Goal: Find specific page/section: Find specific page/section

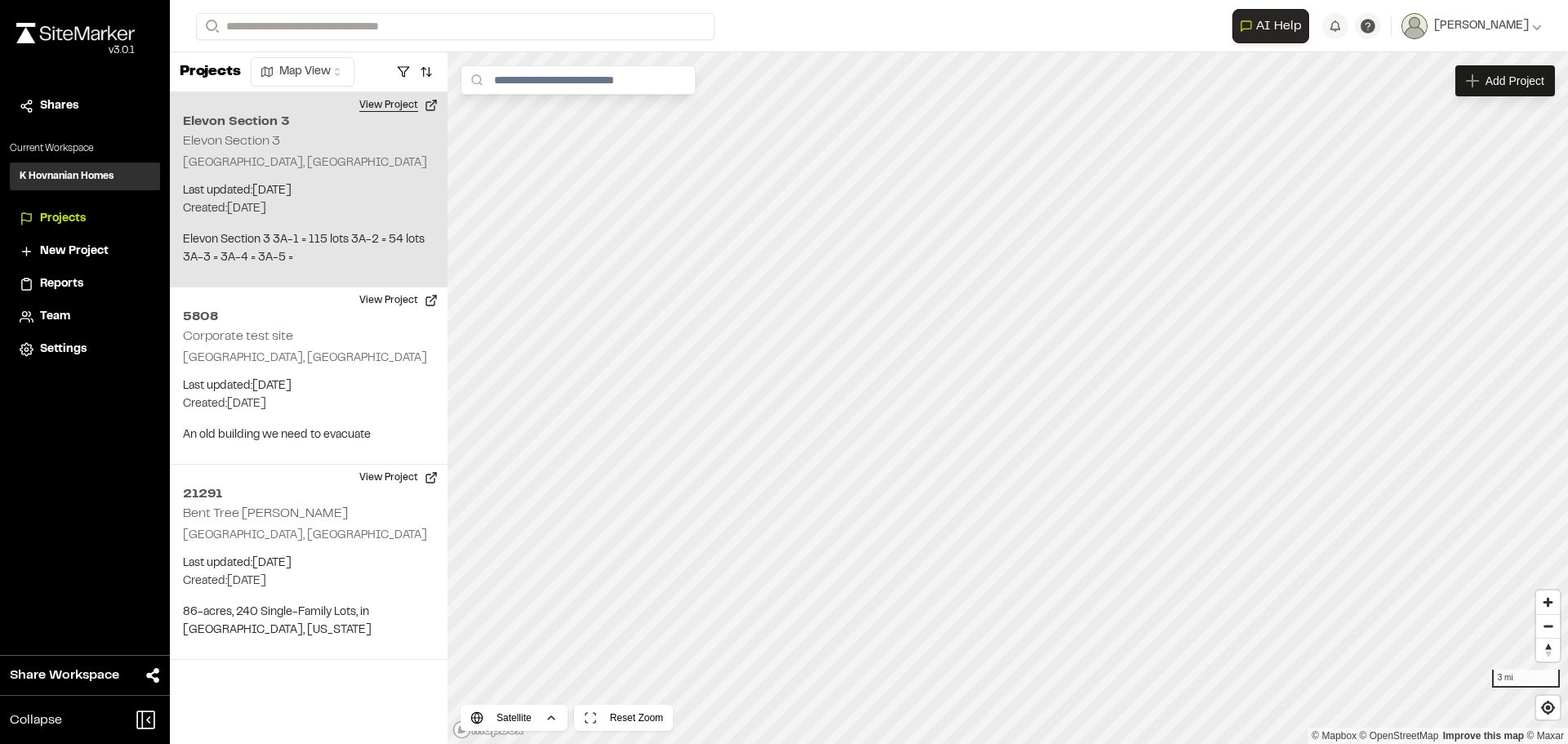
click at [391, 100] on button "View Project" at bounding box center [398, 105] width 98 height 26
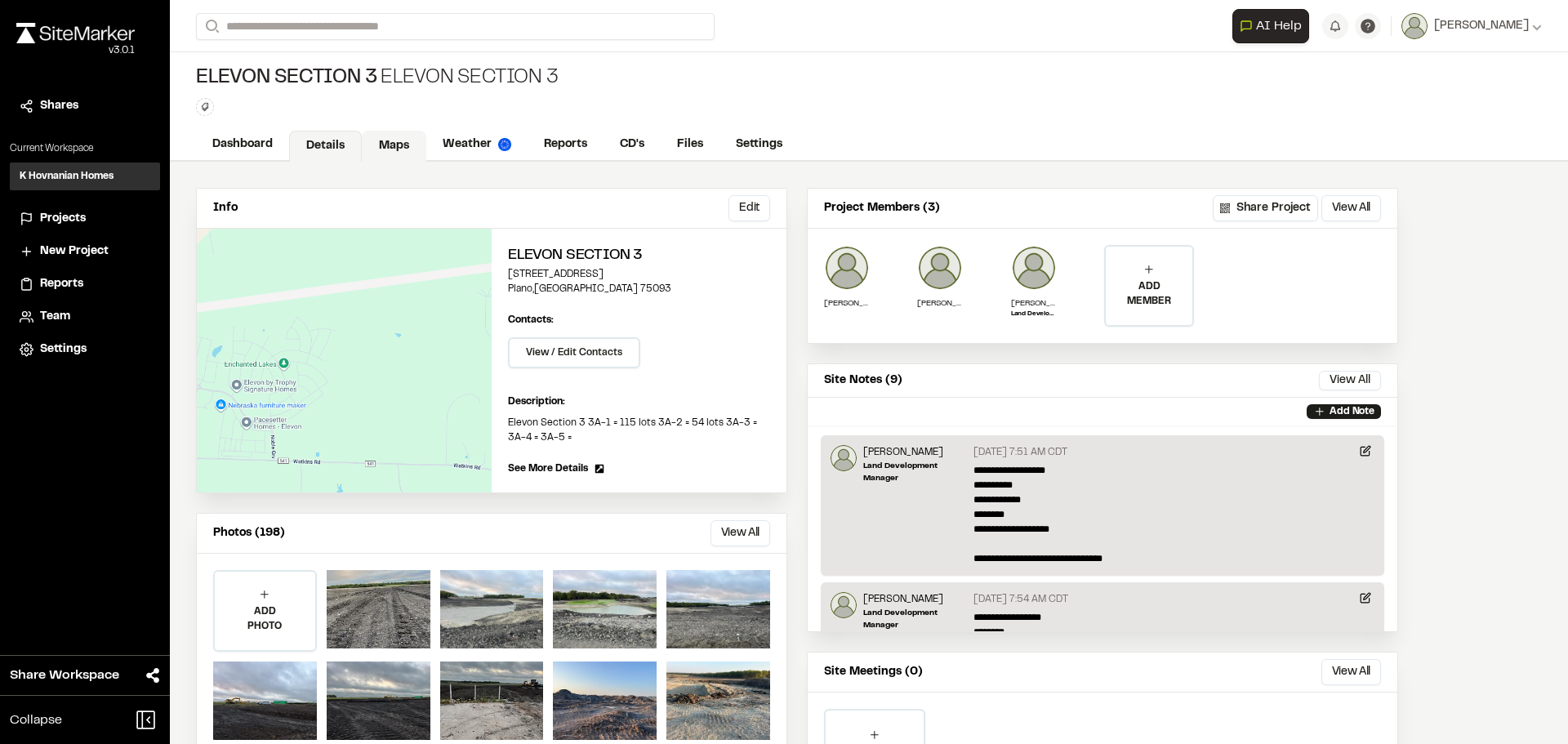
click at [387, 148] on link "Maps" at bounding box center [393, 146] width 64 height 31
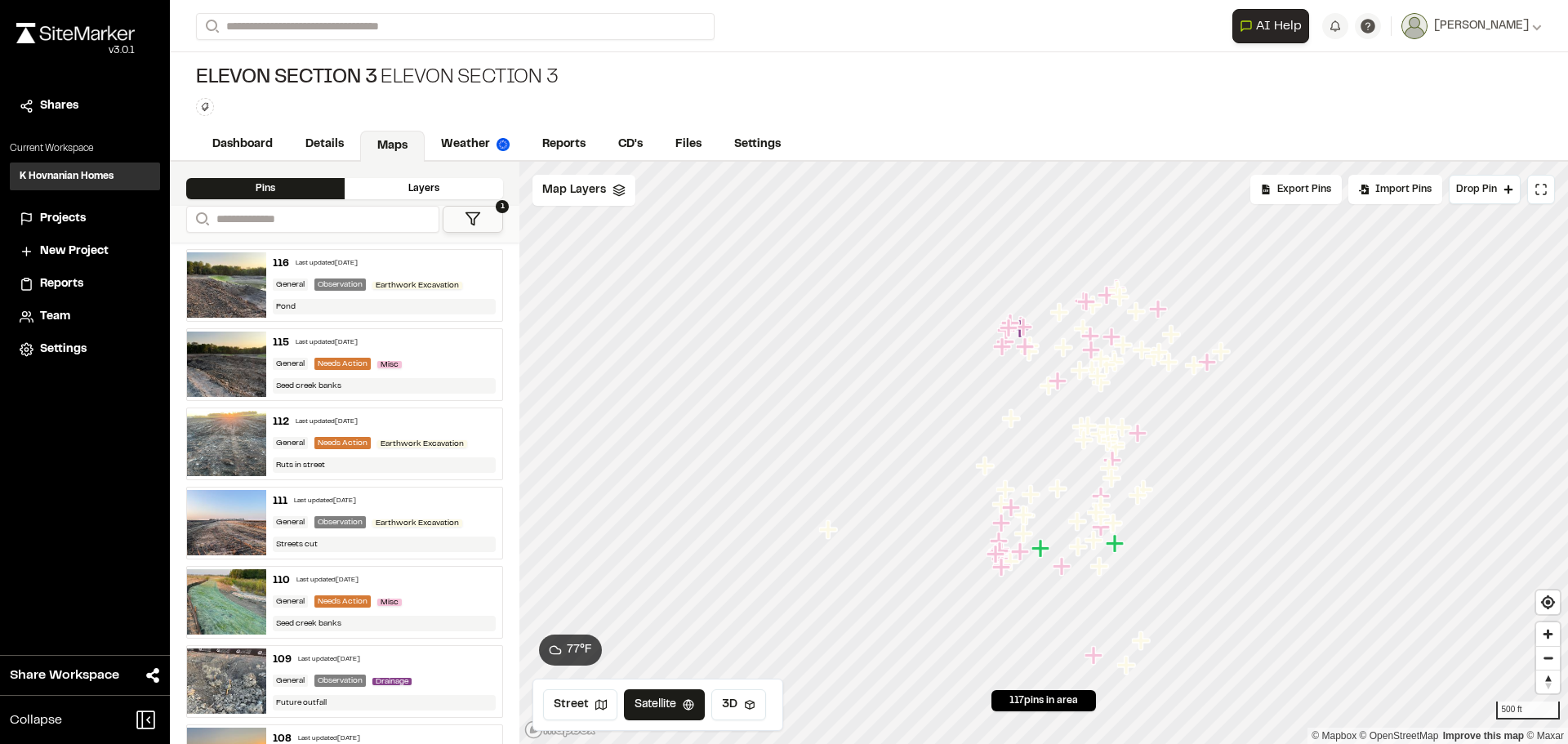
scroll to position [816, 0]
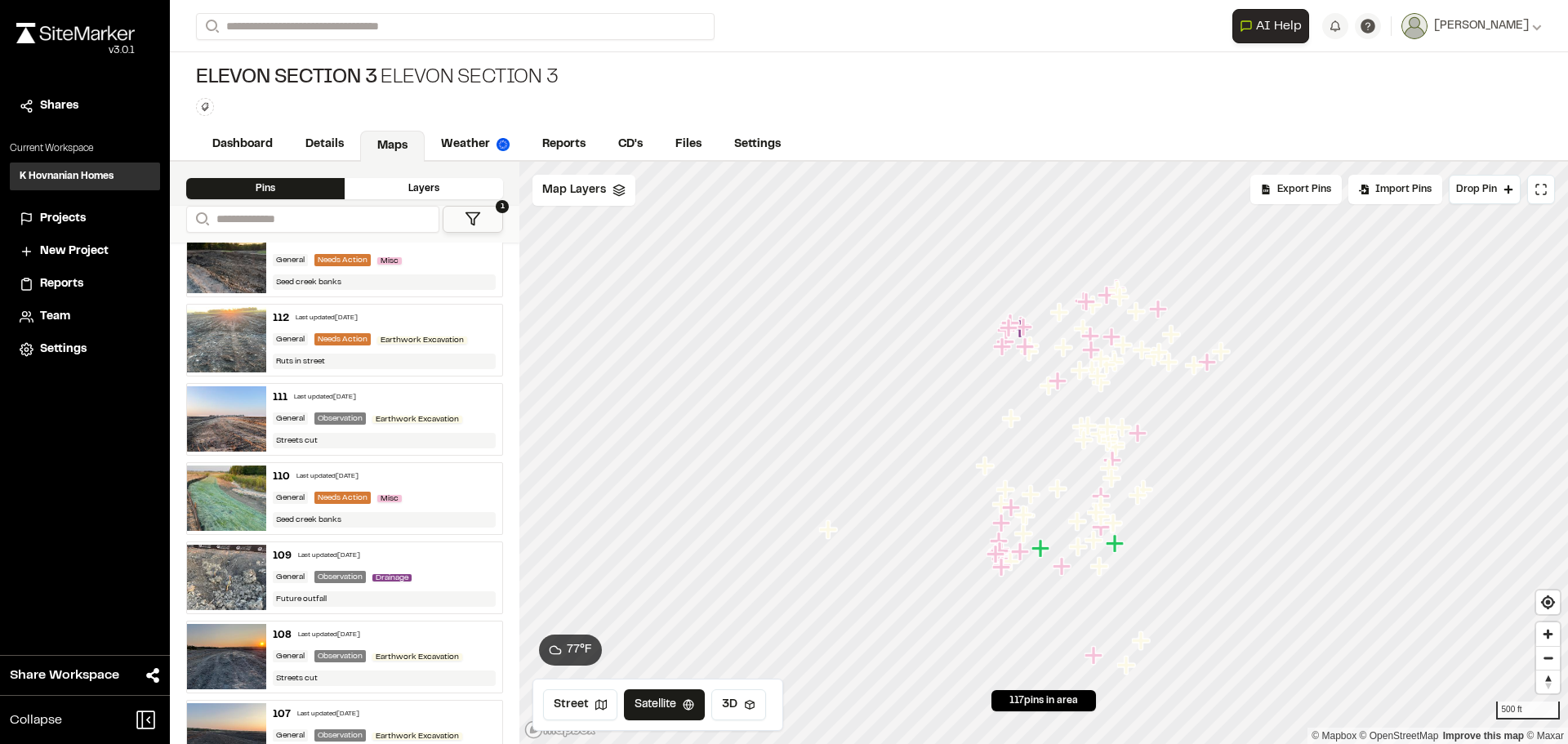
click at [425, 326] on div "112 Last updated [DATE] General Needs Action Earthwork Excavation Ruts in street" at bounding box center [385, 340] width 236 height 71
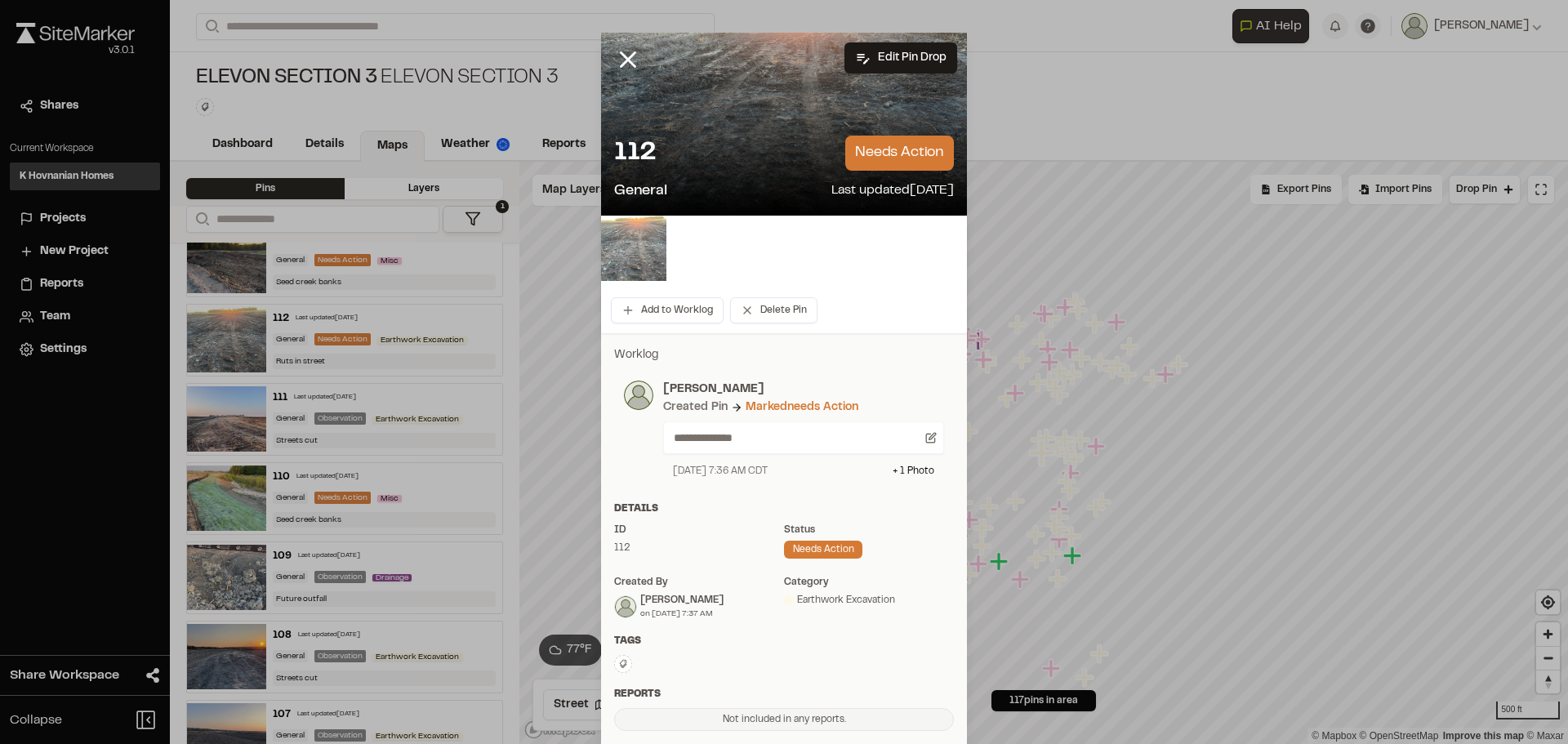
click at [623, 246] on img at bounding box center [634, 248] width 65 height 65
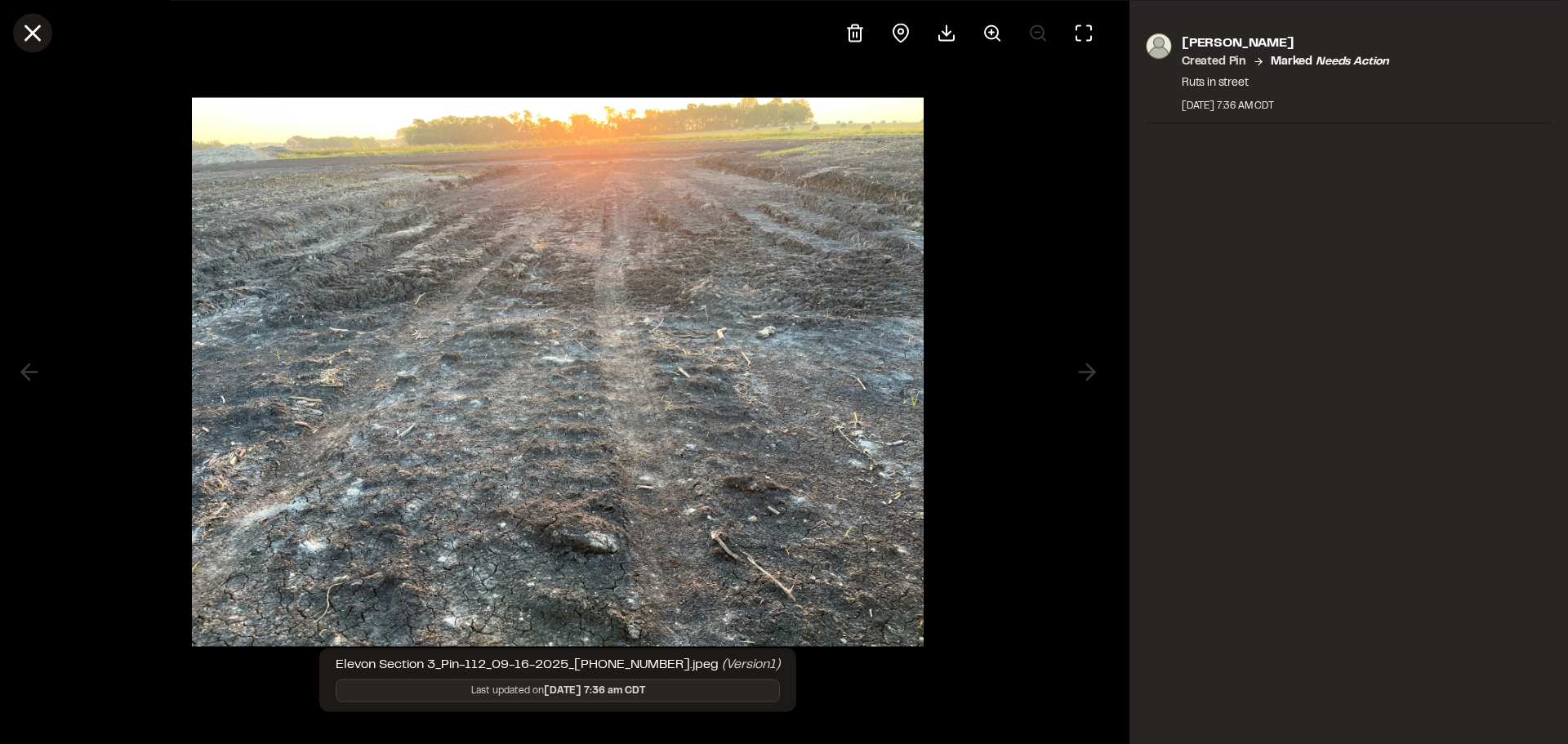
click at [30, 35] on line at bounding box center [33, 33] width 13 height 13
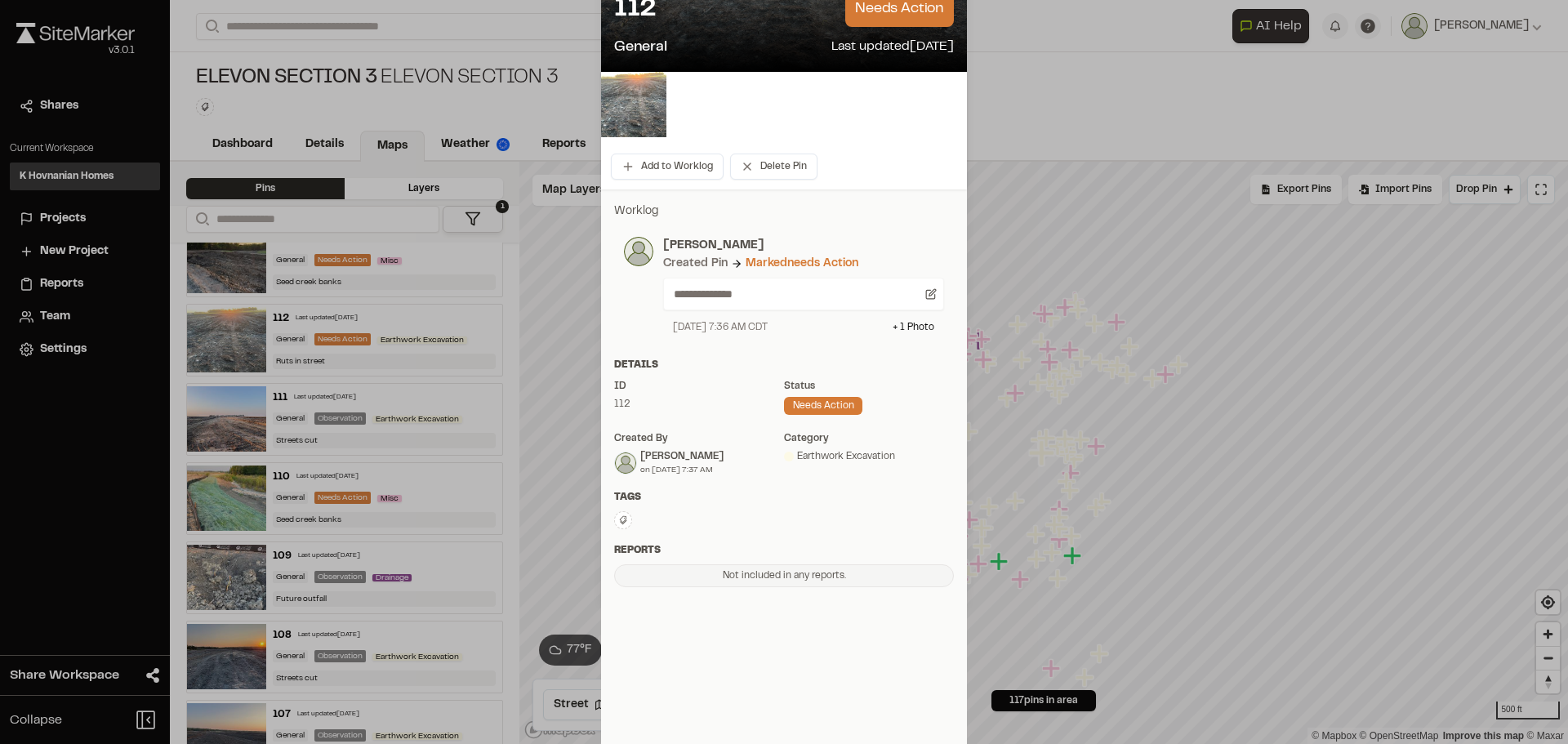
scroll to position [0, 0]
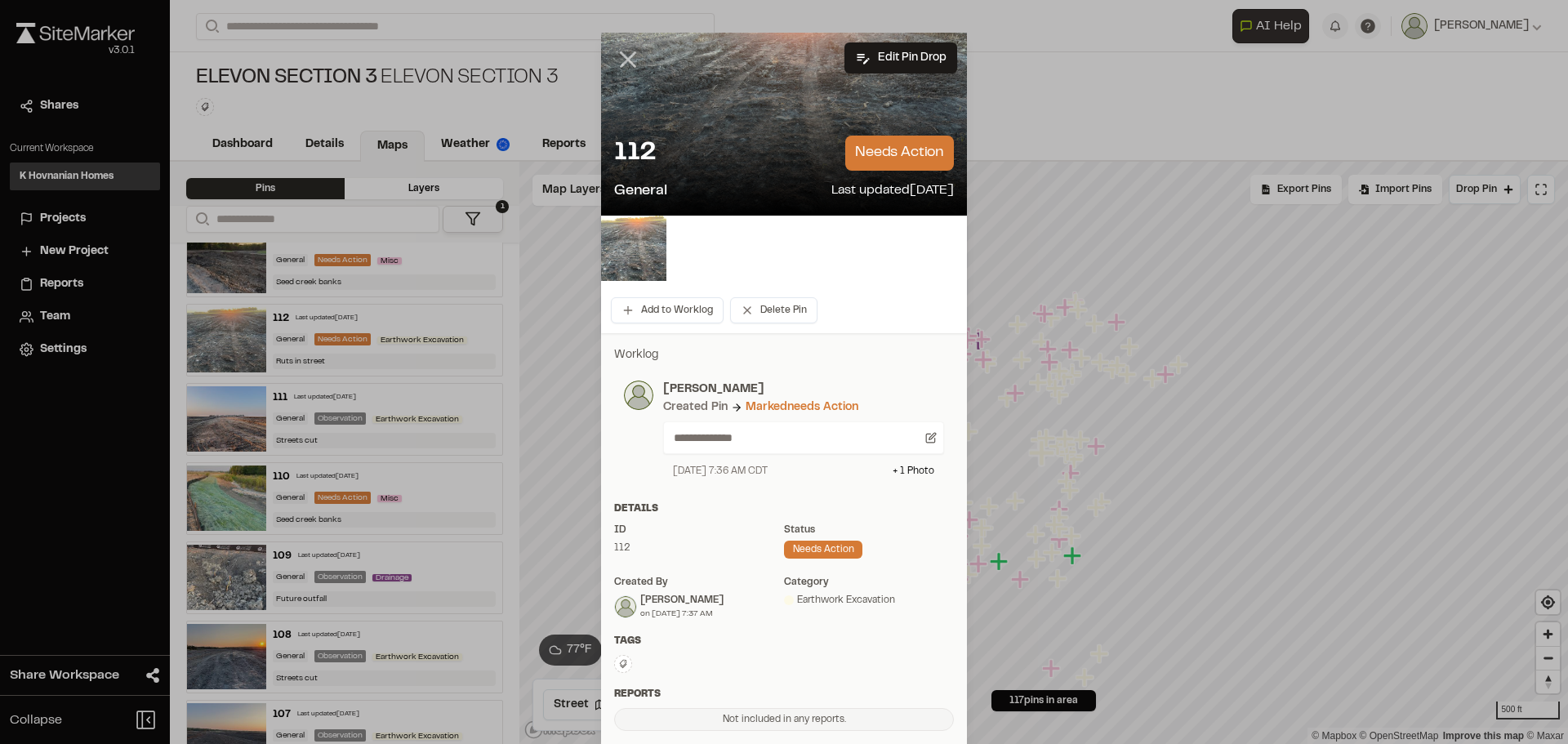
click at [621, 52] on icon at bounding box center [628, 60] width 28 height 28
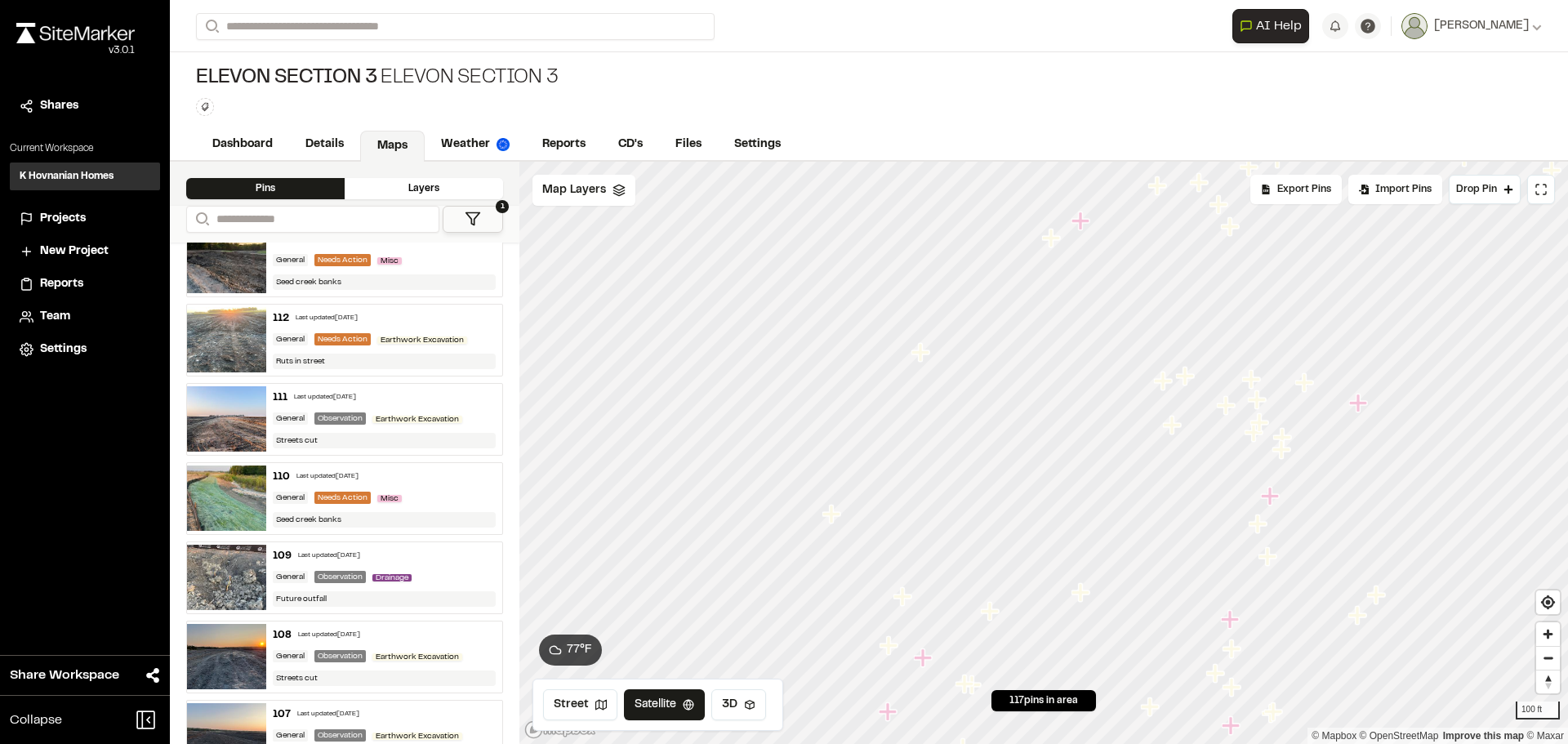
click at [1173, 430] on icon "Map marker" at bounding box center [1171, 424] width 18 height 18
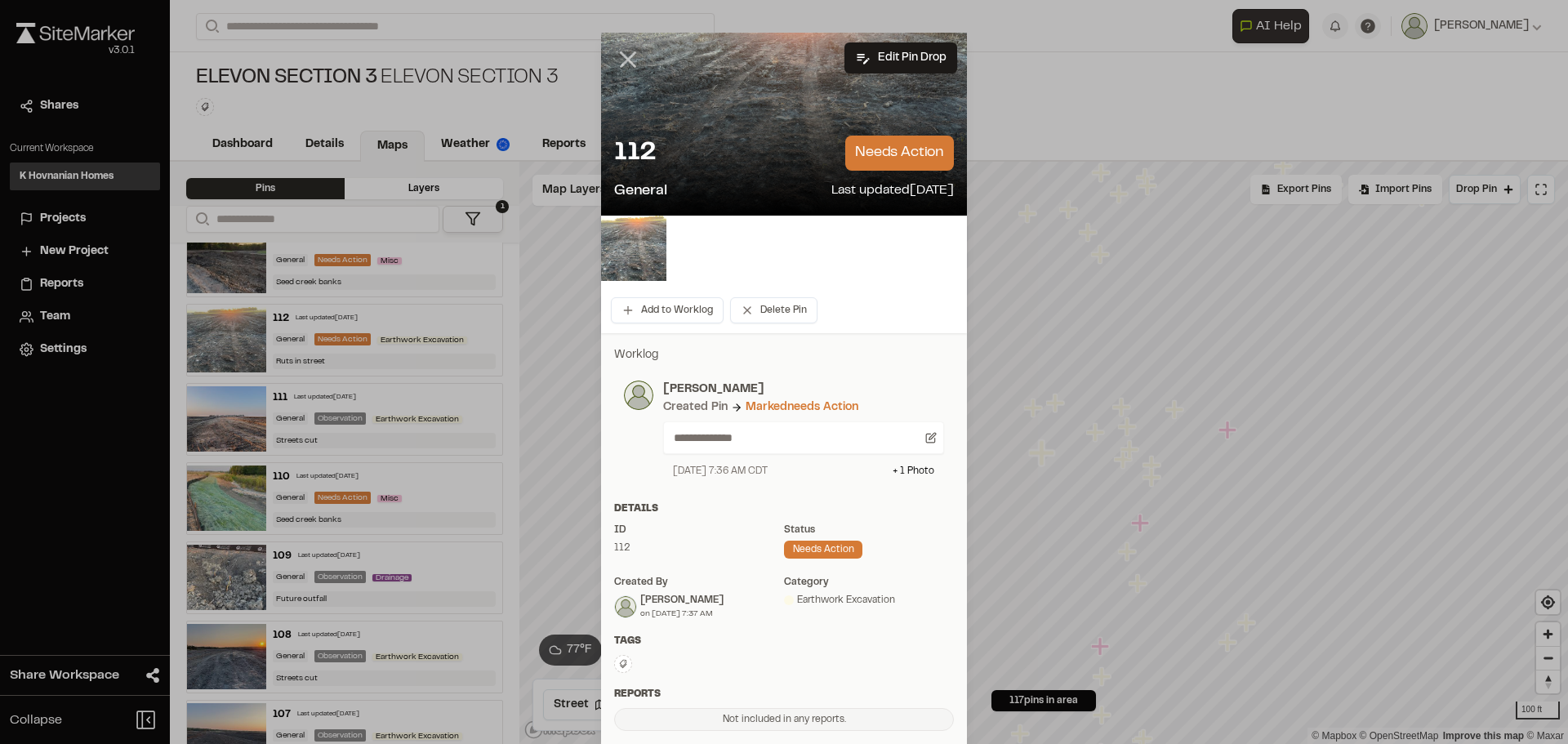
click at [622, 62] on icon at bounding box center [628, 60] width 28 height 28
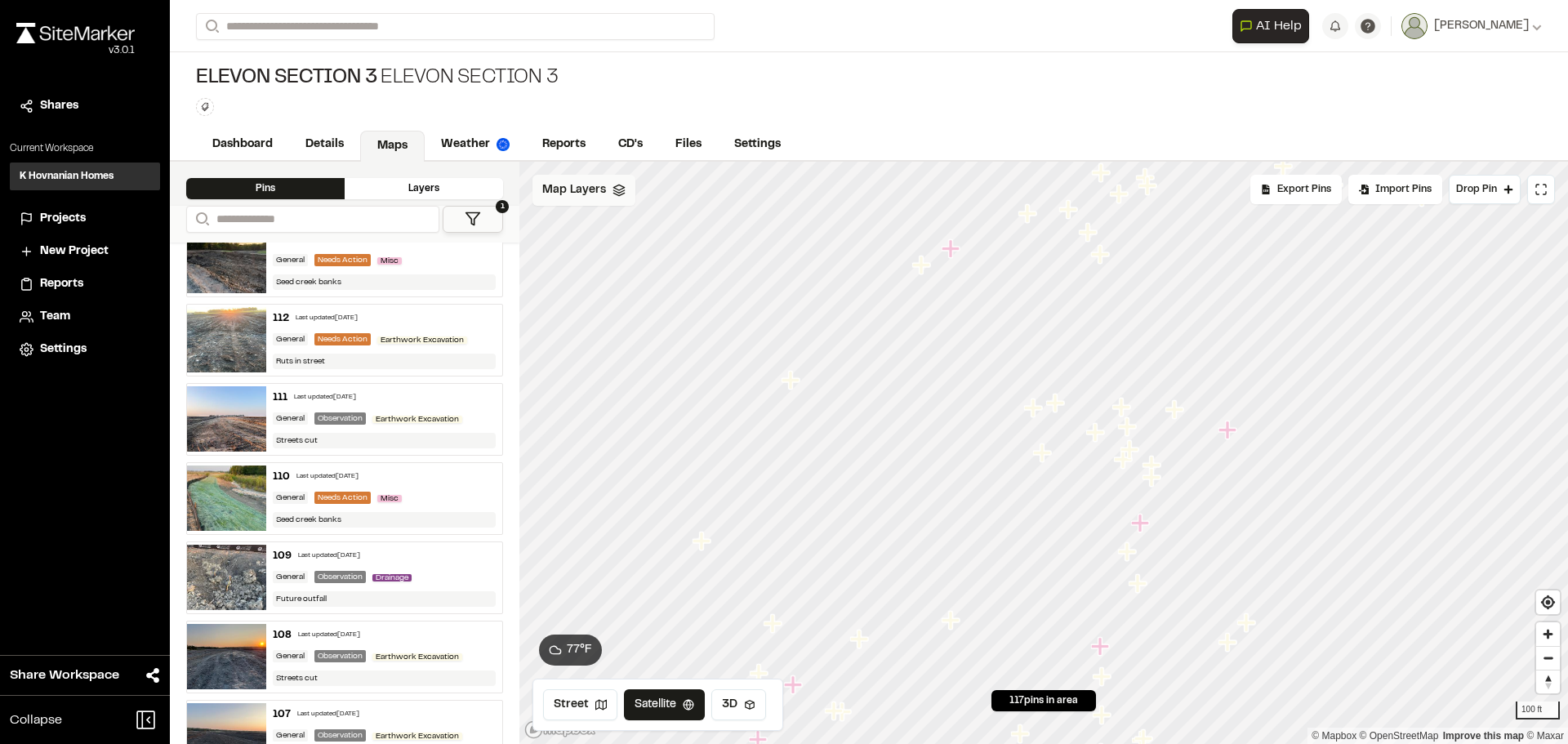
click at [628, 192] on div "Map Layers" at bounding box center [584, 190] width 103 height 31
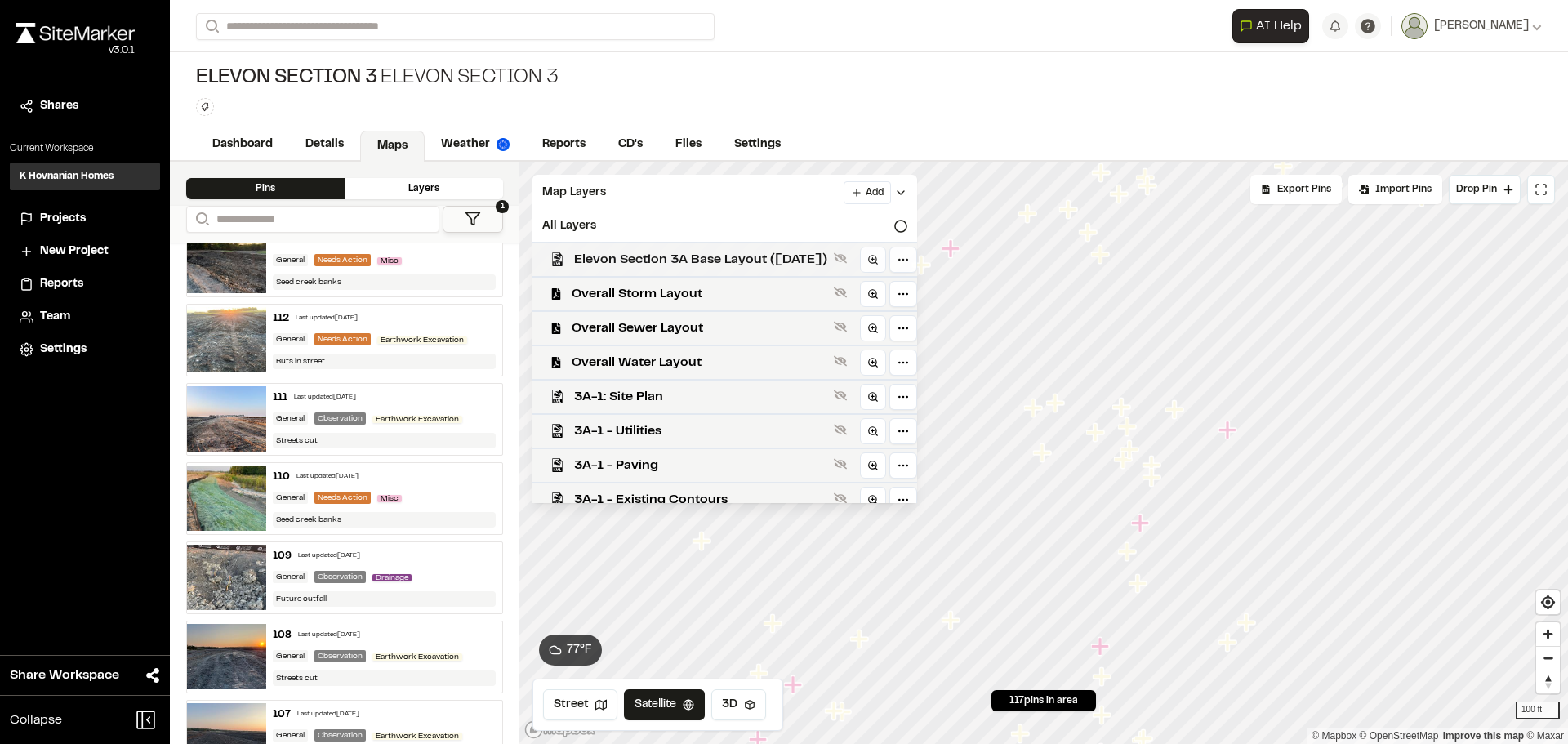
click at [629, 267] on span "Elevon Section 3A Base Layout (11-5-24)" at bounding box center [700, 260] width 253 height 19
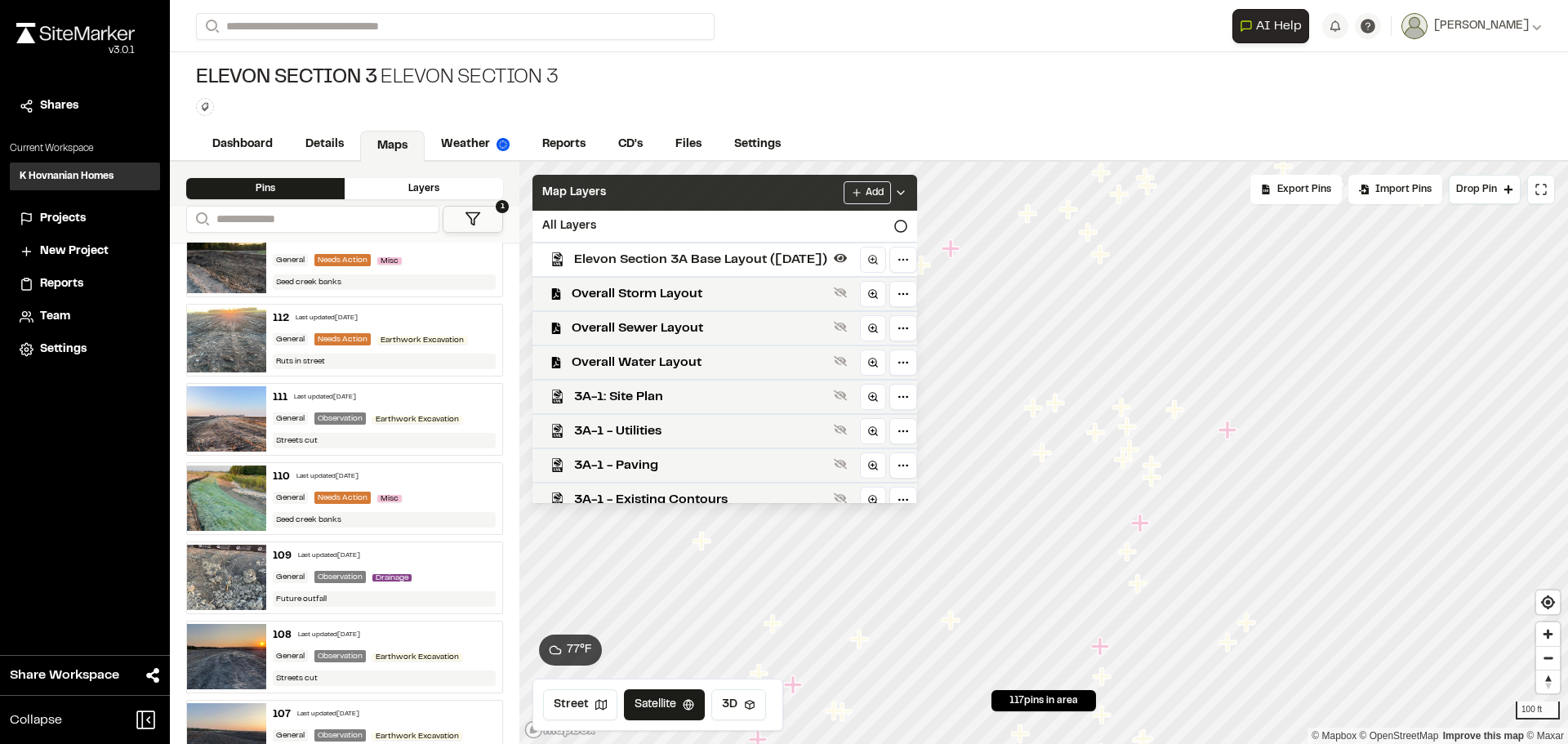
click at [908, 191] on icon at bounding box center [901, 193] width 13 height 13
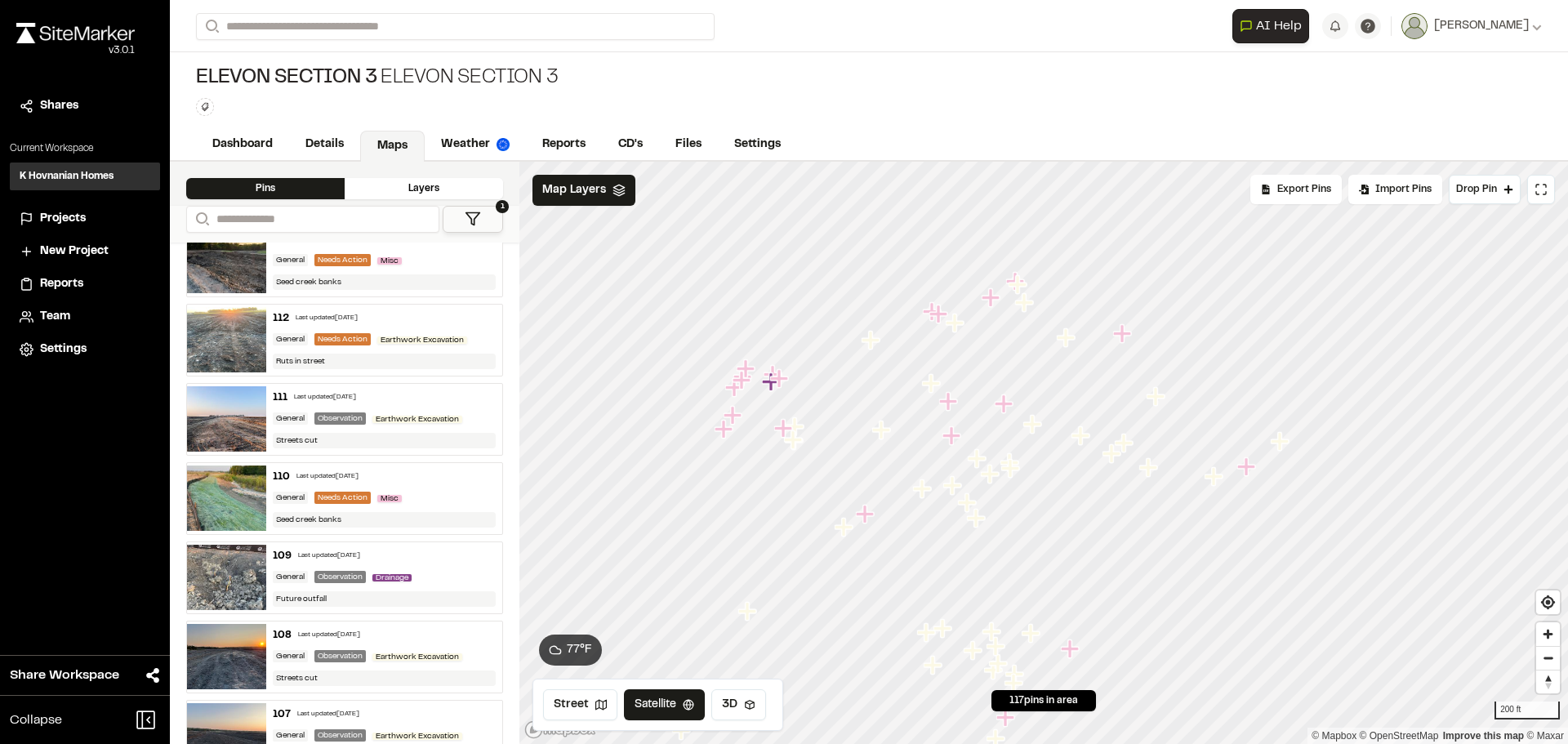
click at [228, 268] on img at bounding box center [226, 260] width 79 height 65
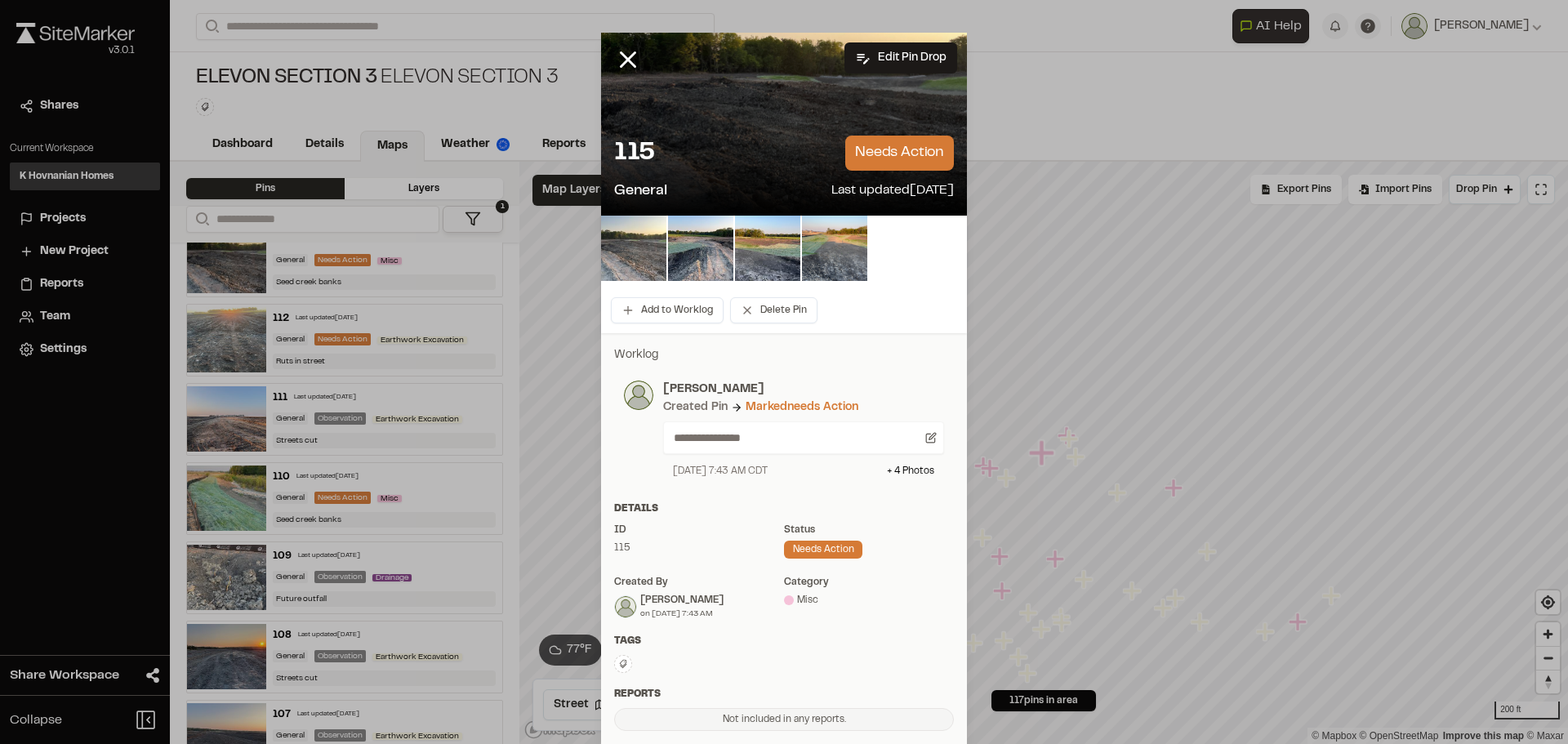
click at [636, 246] on img at bounding box center [634, 248] width 65 height 65
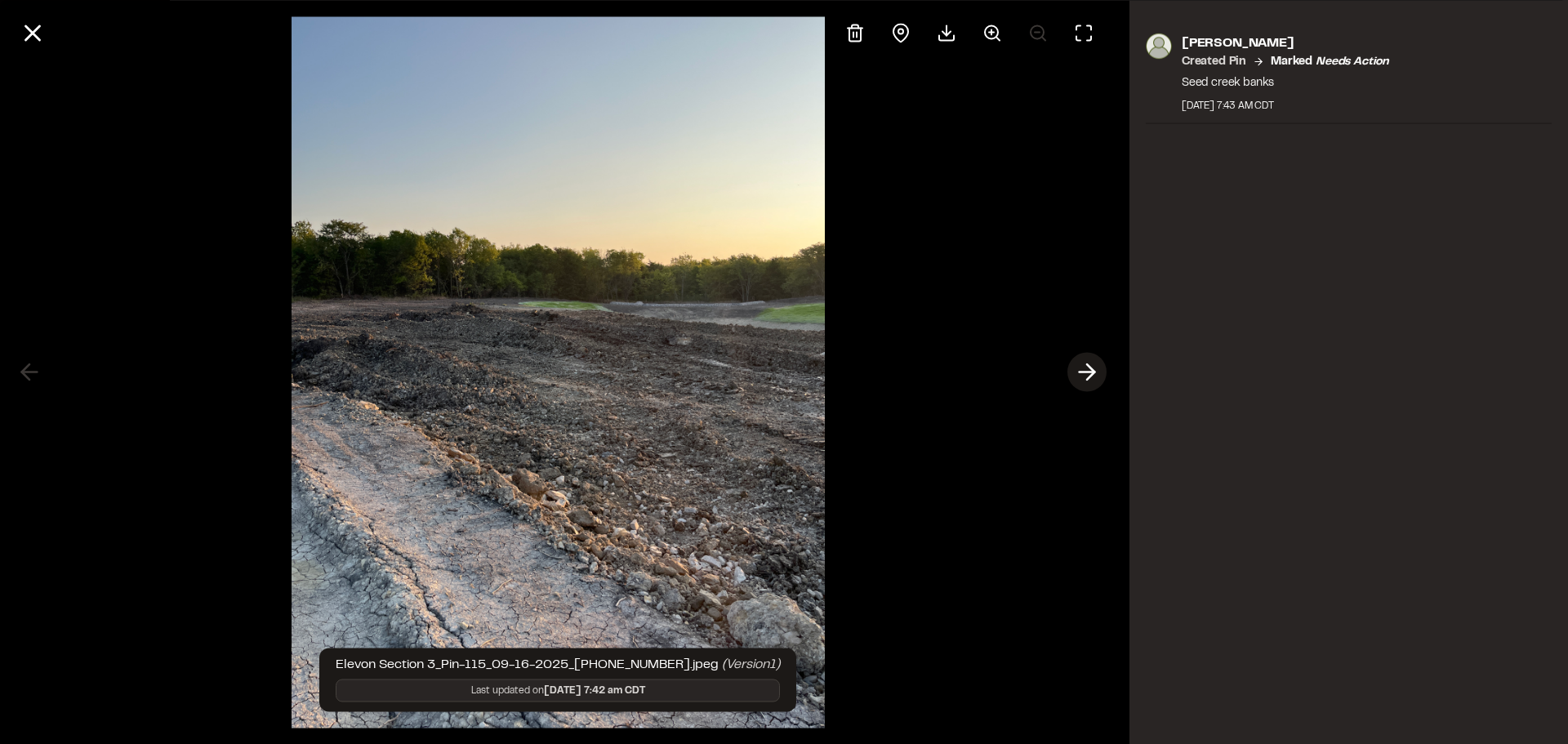
click at [1093, 371] on polyline at bounding box center [1090, 372] width 8 height 15
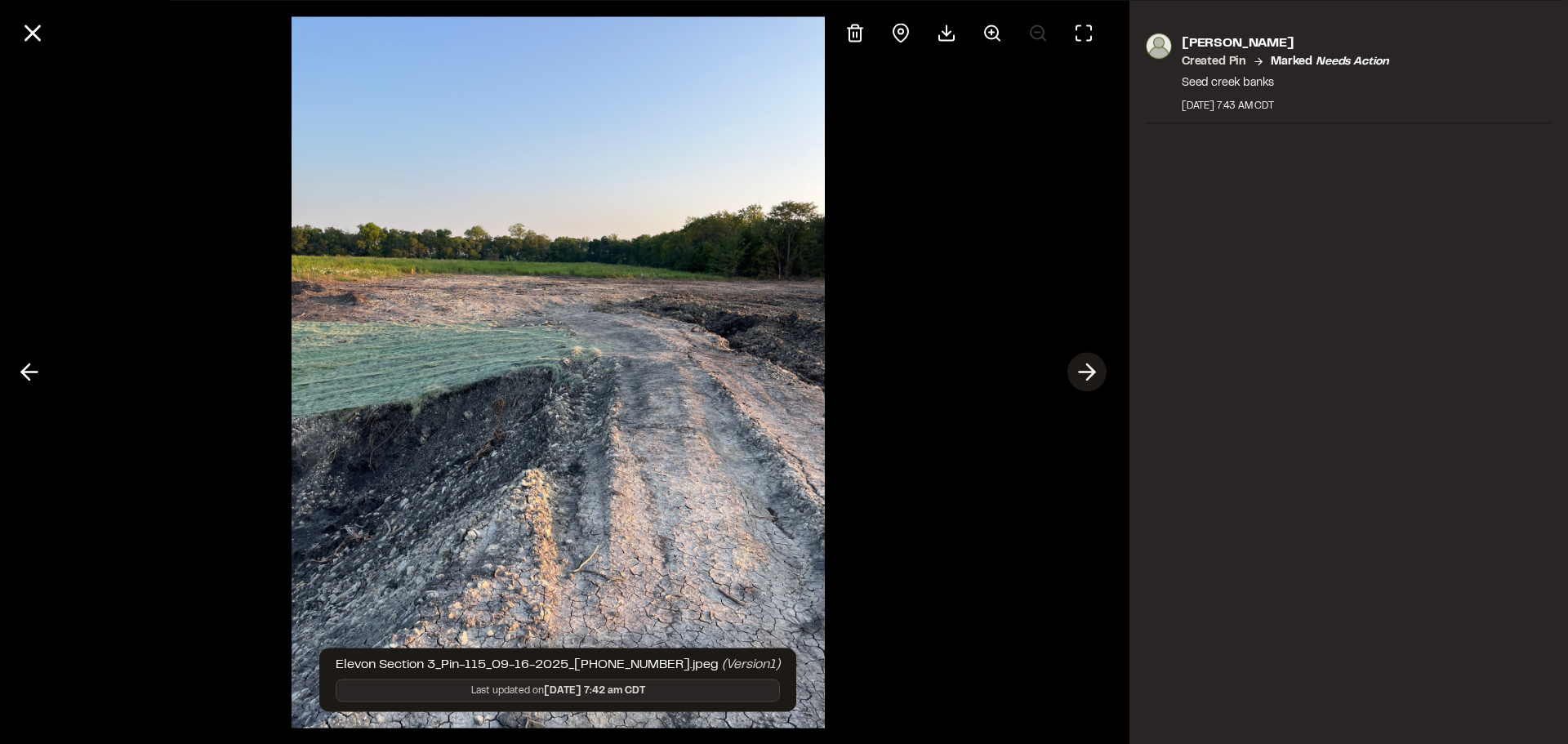
click at [1093, 371] on polyline at bounding box center [1090, 372] width 8 height 15
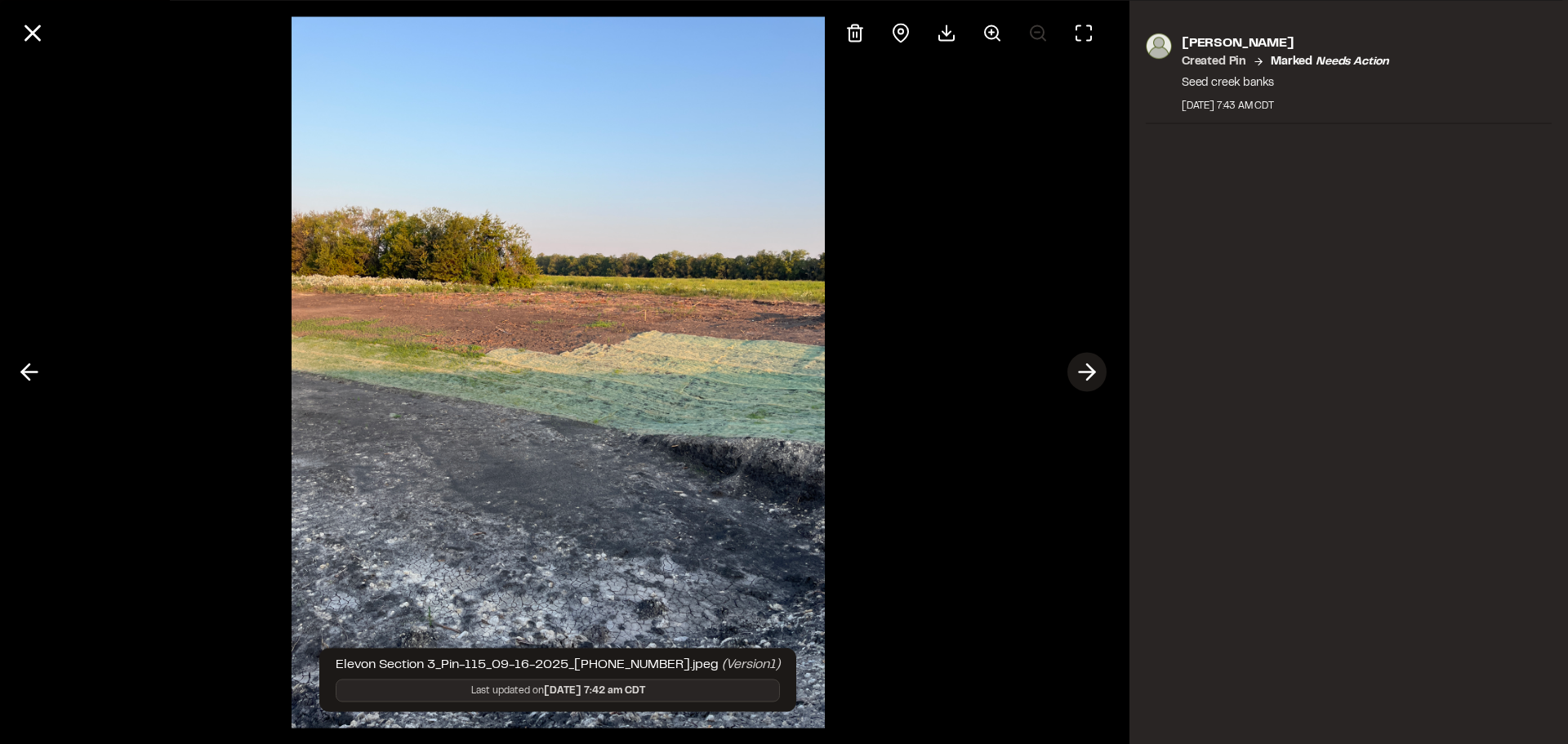
click at [1093, 371] on polyline at bounding box center [1090, 372] width 8 height 15
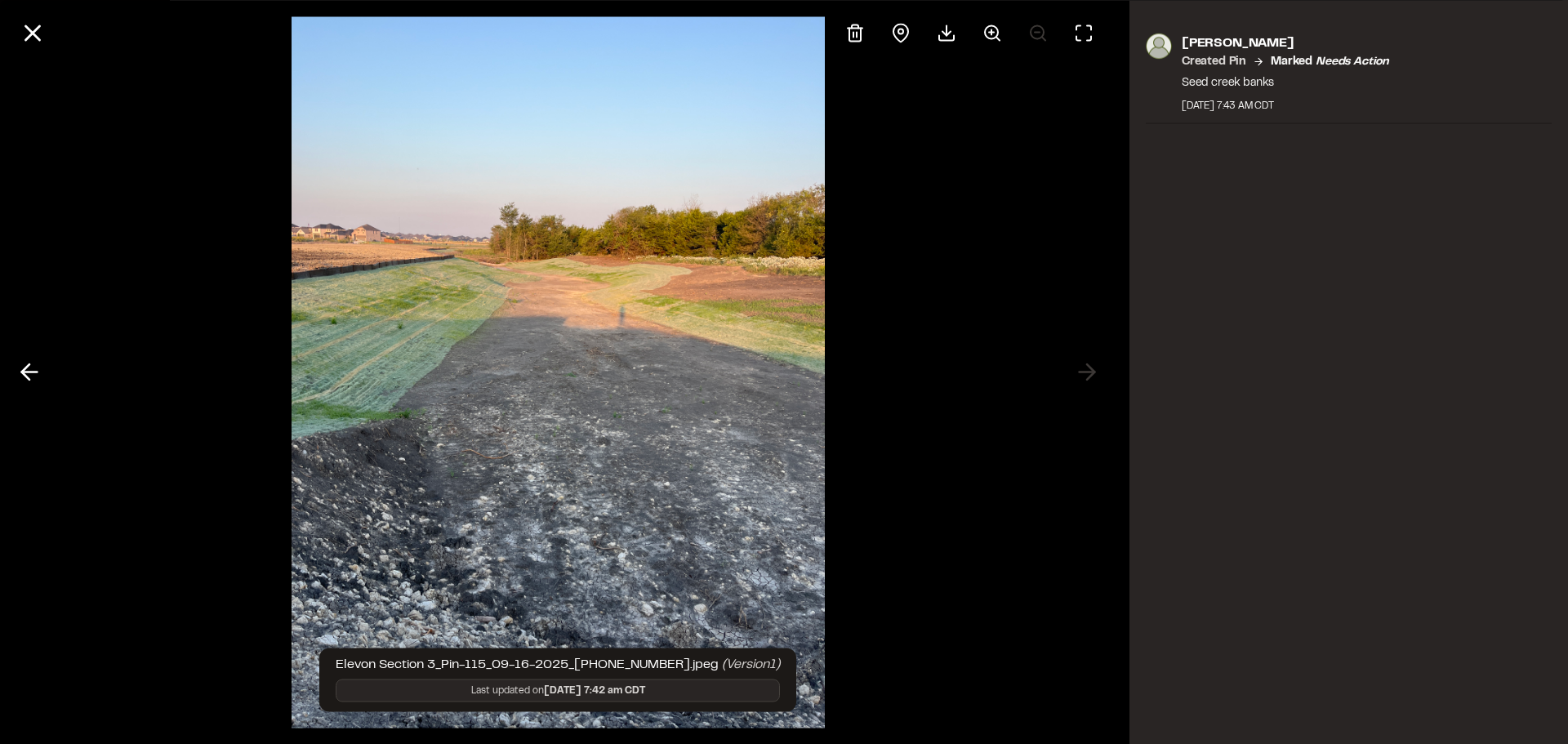
click at [1088, 368] on div at bounding box center [558, 372] width 1116 height 744
click at [30, 372] on line at bounding box center [30, 372] width 15 height 0
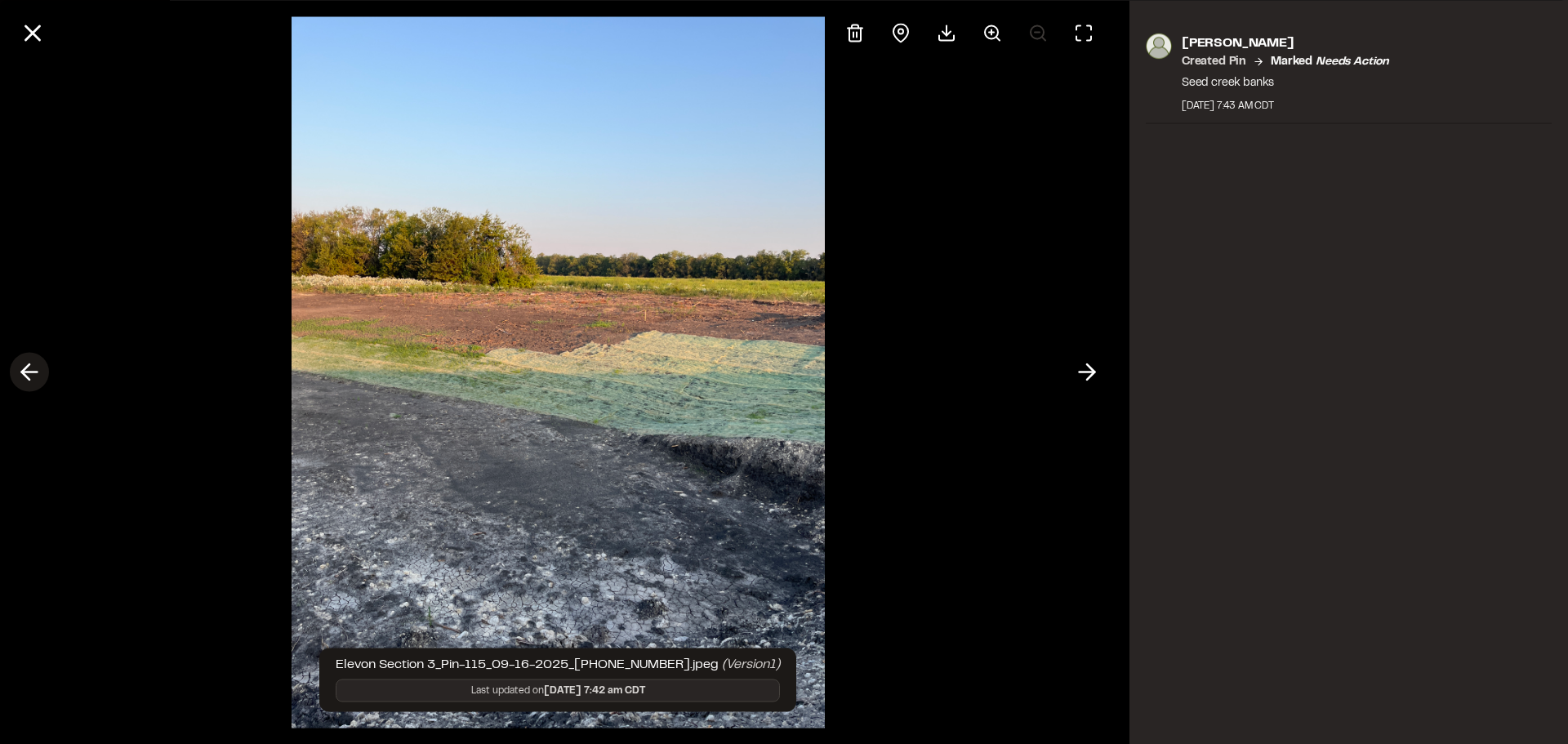
click at [26, 371] on icon at bounding box center [29, 372] width 26 height 28
